Goal: Navigation & Orientation: Find specific page/section

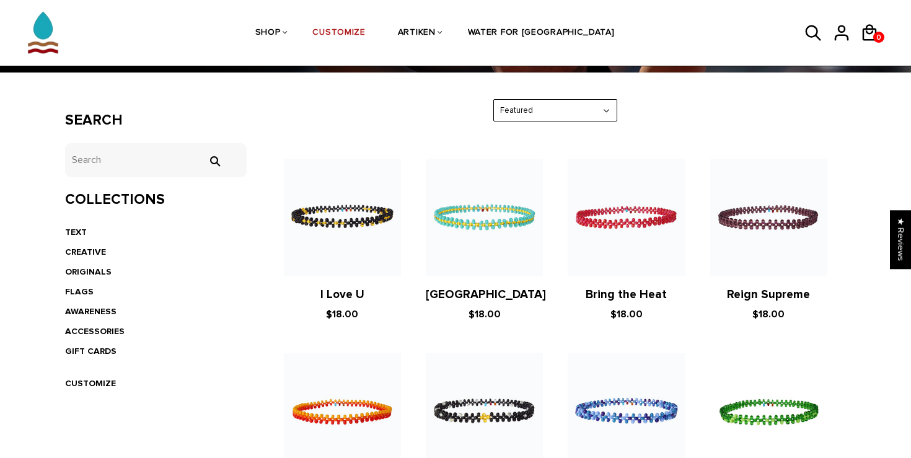
scroll to position [184, 0]
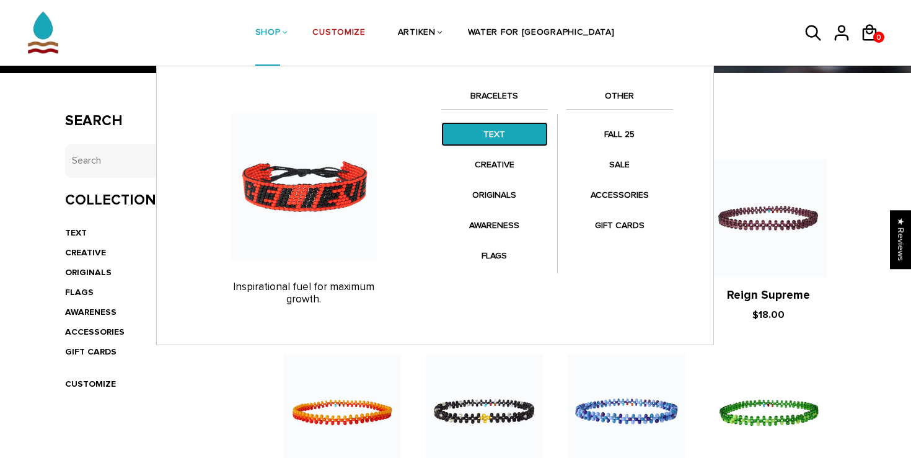
click at [480, 137] on link "TEXT" at bounding box center [494, 134] width 107 height 24
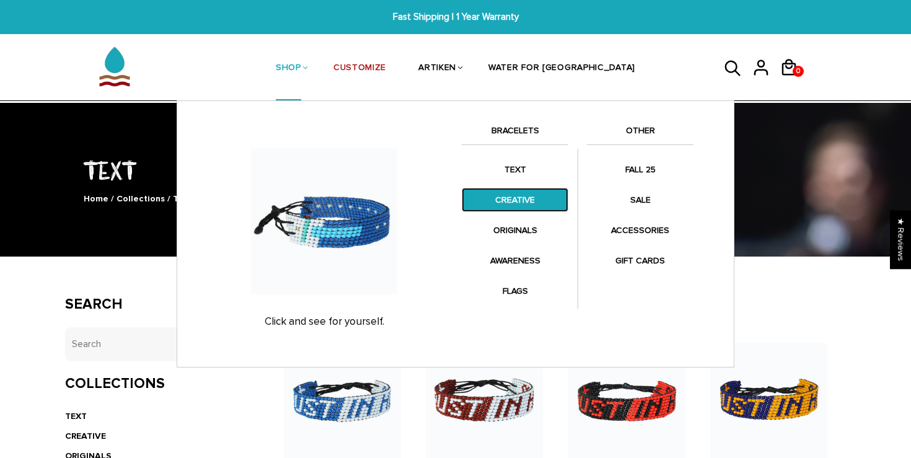
click at [513, 196] on link "CREATIVE" at bounding box center [515, 200] width 107 height 24
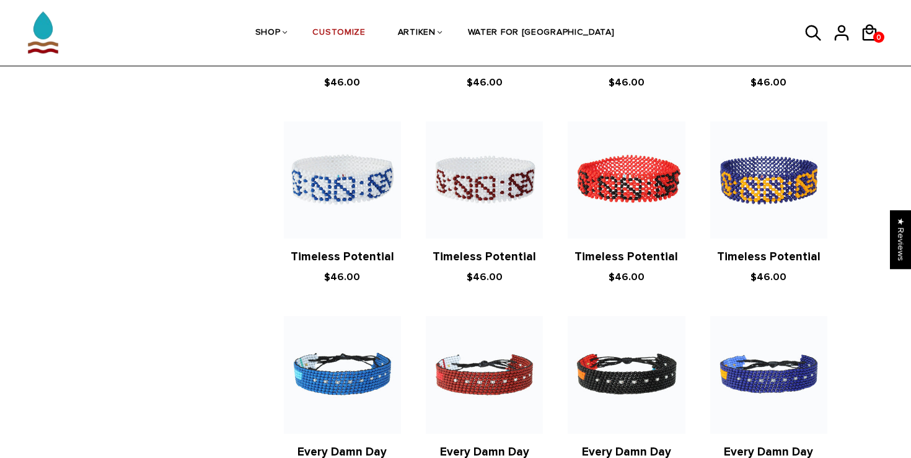
scroll to position [642, 0]
